Goal: Find specific page/section: Find specific page/section

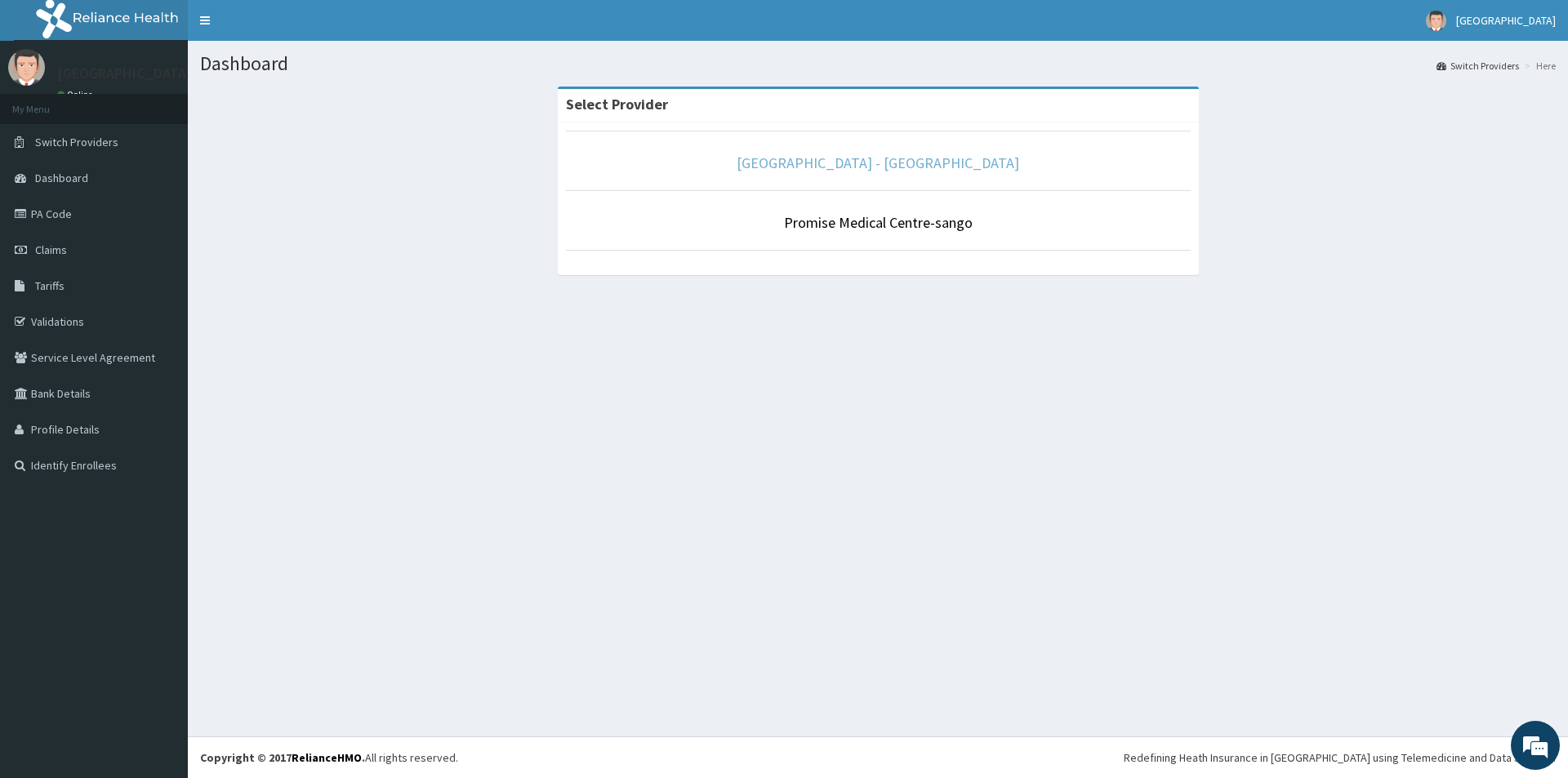
click at [918, 167] on link "[GEOGRAPHIC_DATA] - [GEOGRAPHIC_DATA]" at bounding box center [878, 162] width 282 height 18
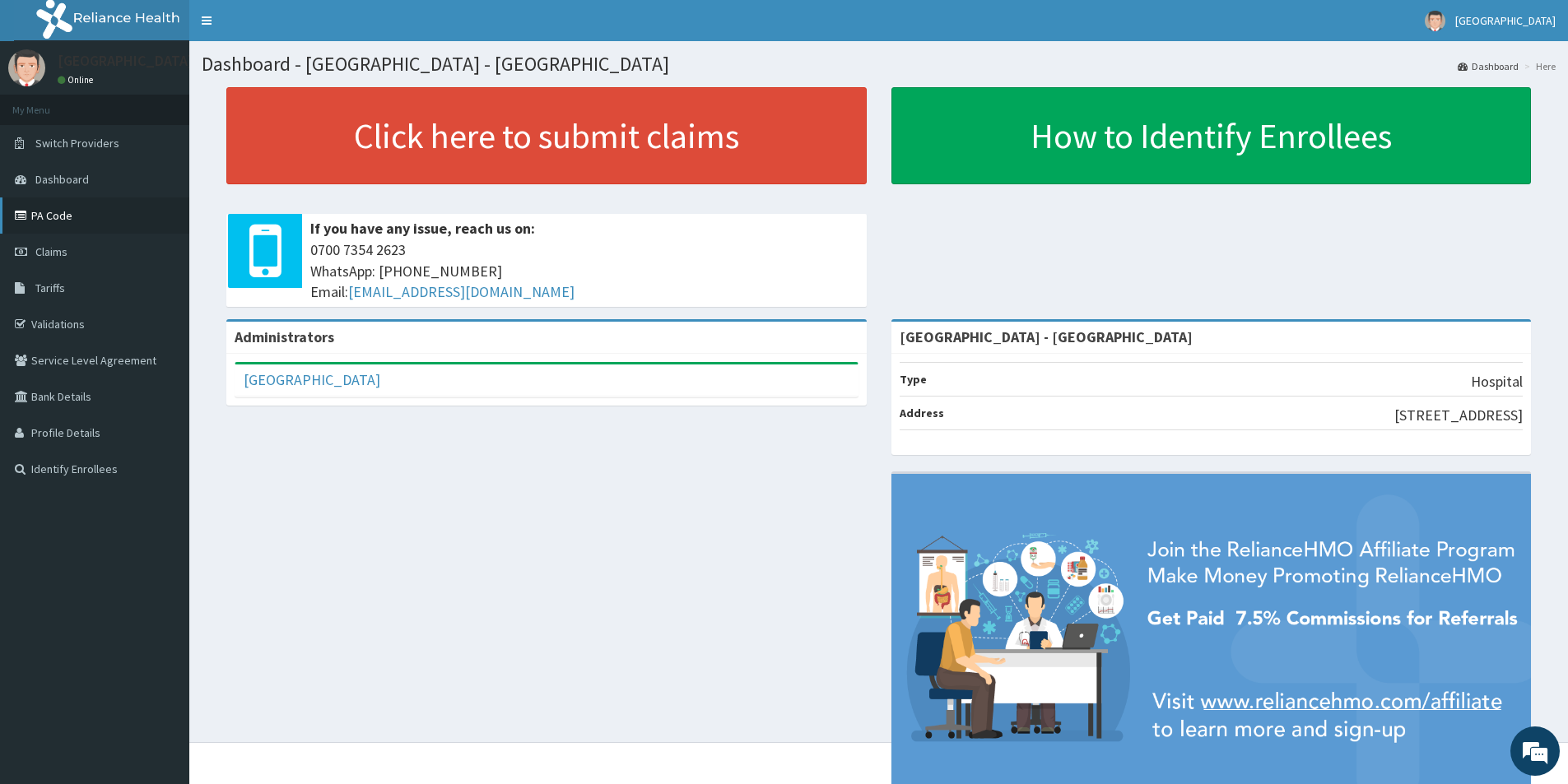
click at [66, 218] on link "PA Code" at bounding box center [94, 215] width 189 height 36
